Goal: Information Seeking & Learning: Learn about a topic

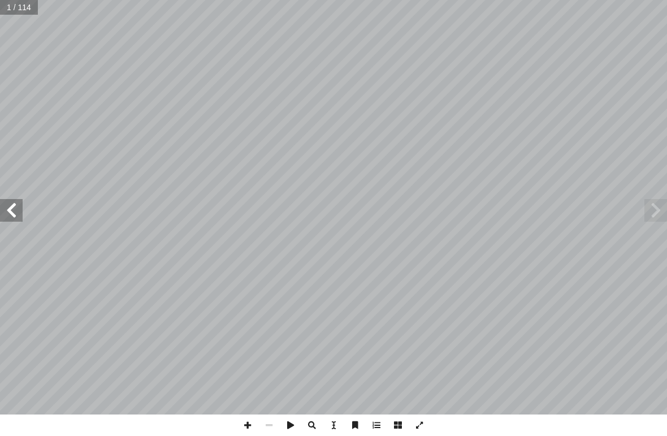
click at [16, 207] on span at bounding box center [11, 210] width 23 height 23
click at [12, 214] on span at bounding box center [11, 210] width 23 height 23
click at [6, 213] on span at bounding box center [11, 210] width 23 height 23
click at [6, 215] on span at bounding box center [11, 210] width 23 height 23
click at [5, 211] on span at bounding box center [11, 210] width 23 height 23
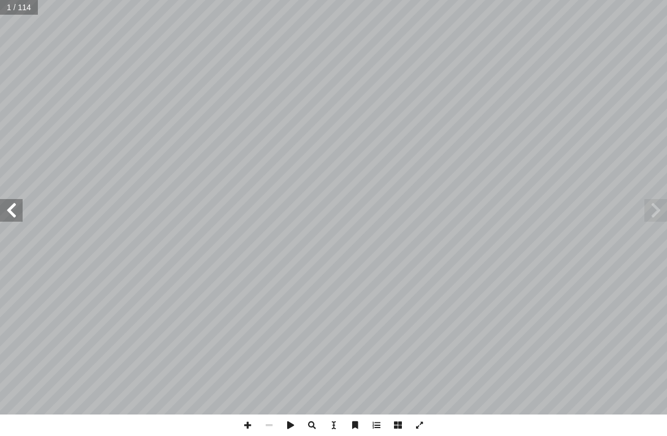
click at [4, 212] on span at bounding box center [11, 210] width 23 height 23
click at [3, 212] on span at bounding box center [11, 210] width 23 height 23
click at [6, 211] on span at bounding box center [11, 210] width 23 height 23
click at [17, 217] on span at bounding box center [11, 210] width 23 height 23
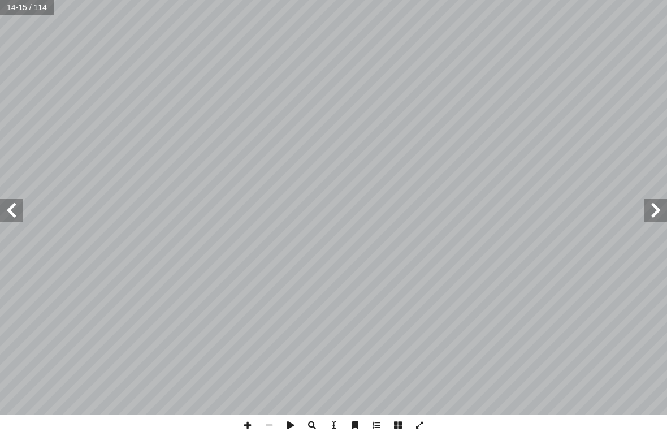
click at [12, 213] on span at bounding box center [11, 210] width 23 height 23
click at [18, 214] on span at bounding box center [11, 210] width 23 height 23
click at [18, 215] on span at bounding box center [11, 210] width 23 height 23
click at [13, 211] on span at bounding box center [11, 210] width 23 height 23
